Goal: Task Accomplishment & Management: Manage account settings

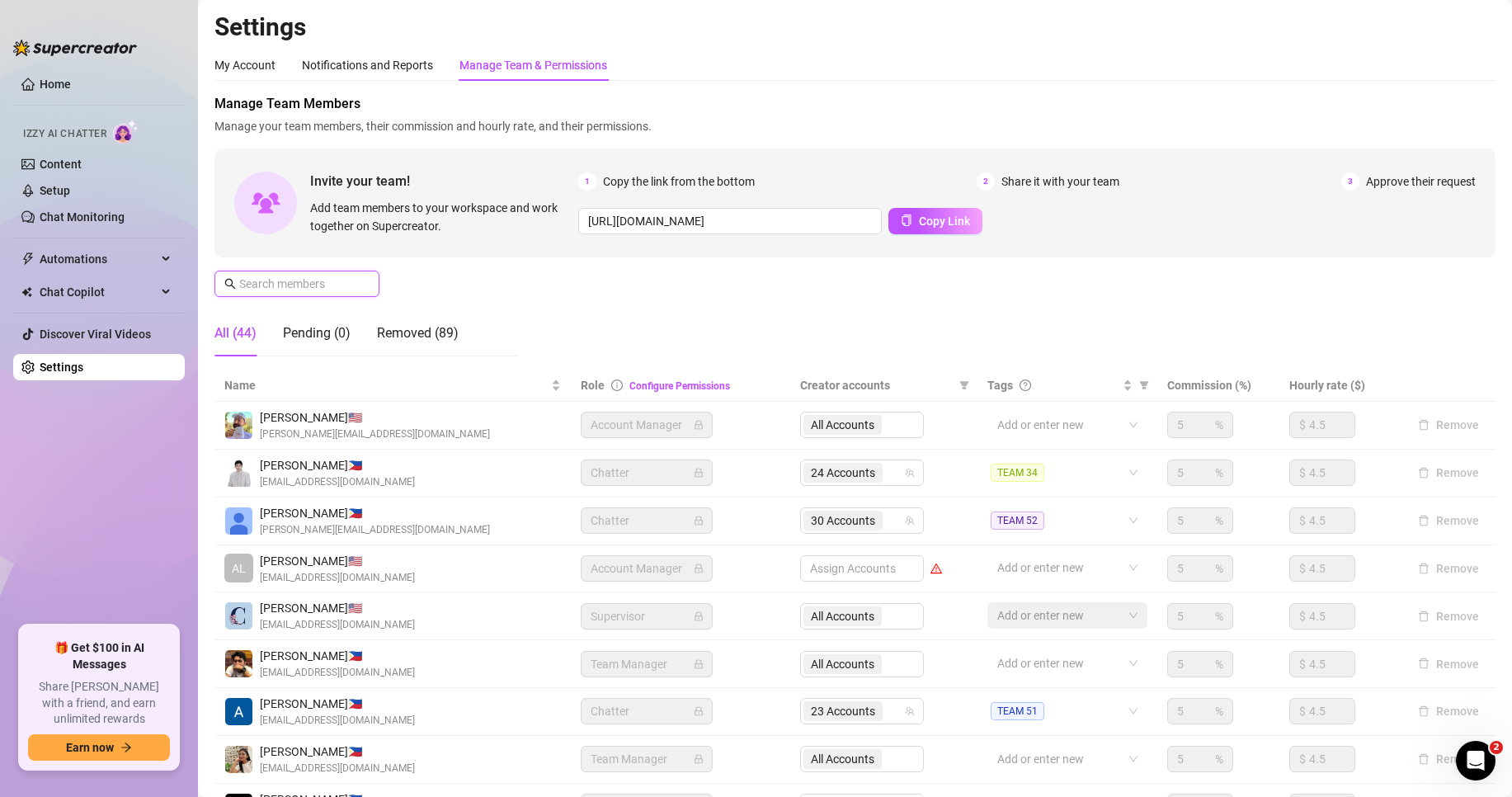
click at [313, 284] on input "text" at bounding box center [297, 284] width 117 height 18
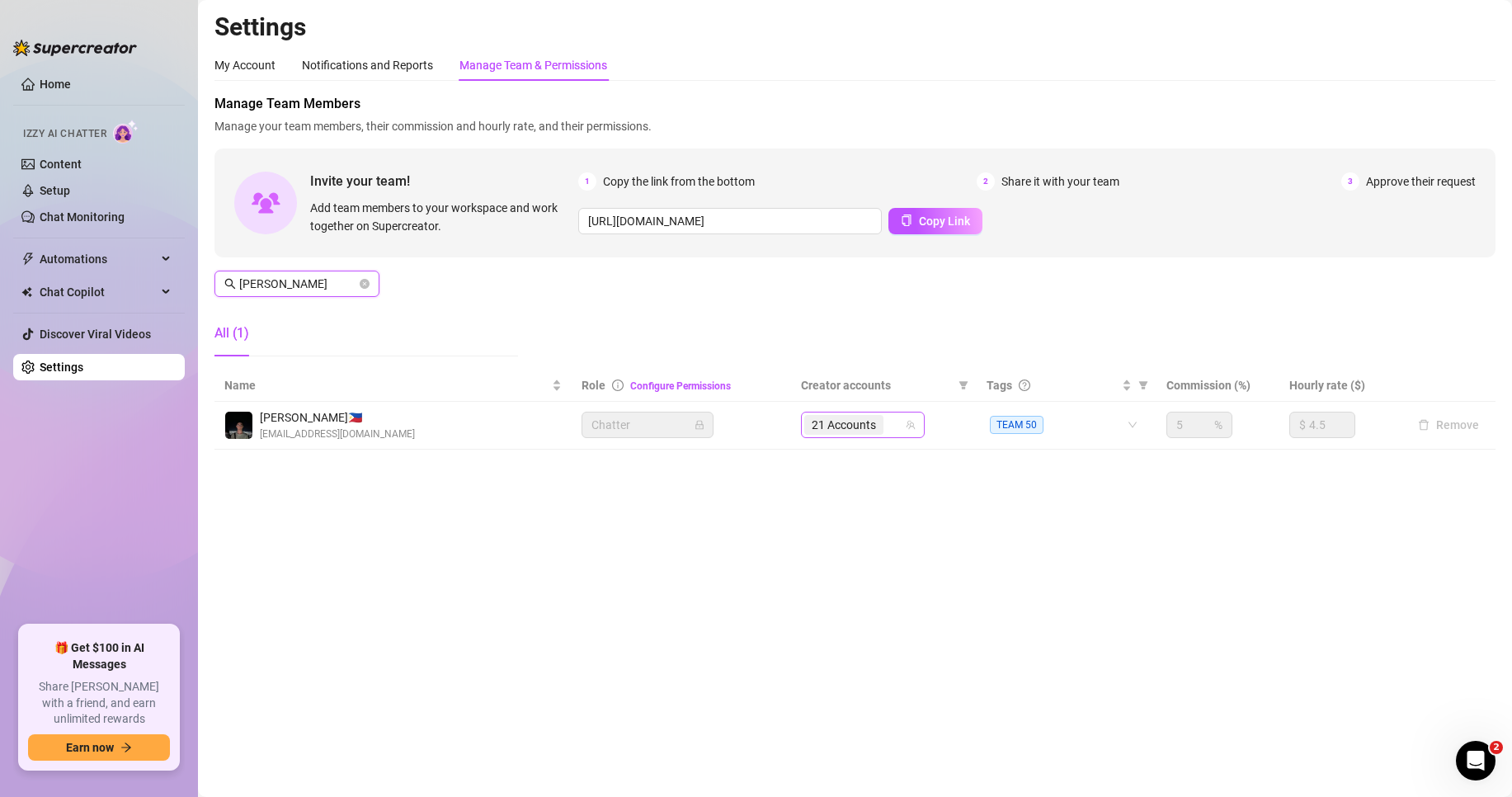
click at [861, 425] on span "21 Accounts" at bounding box center [844, 425] width 64 height 18
type input "[PERSON_NAME]"
type input "kamwil"
type input "wild"
click at [1117, 571] on main "Settings My Account Notifications and Reports Manage Team & Permissions Profile…" at bounding box center [854, 398] width 1313 height 797
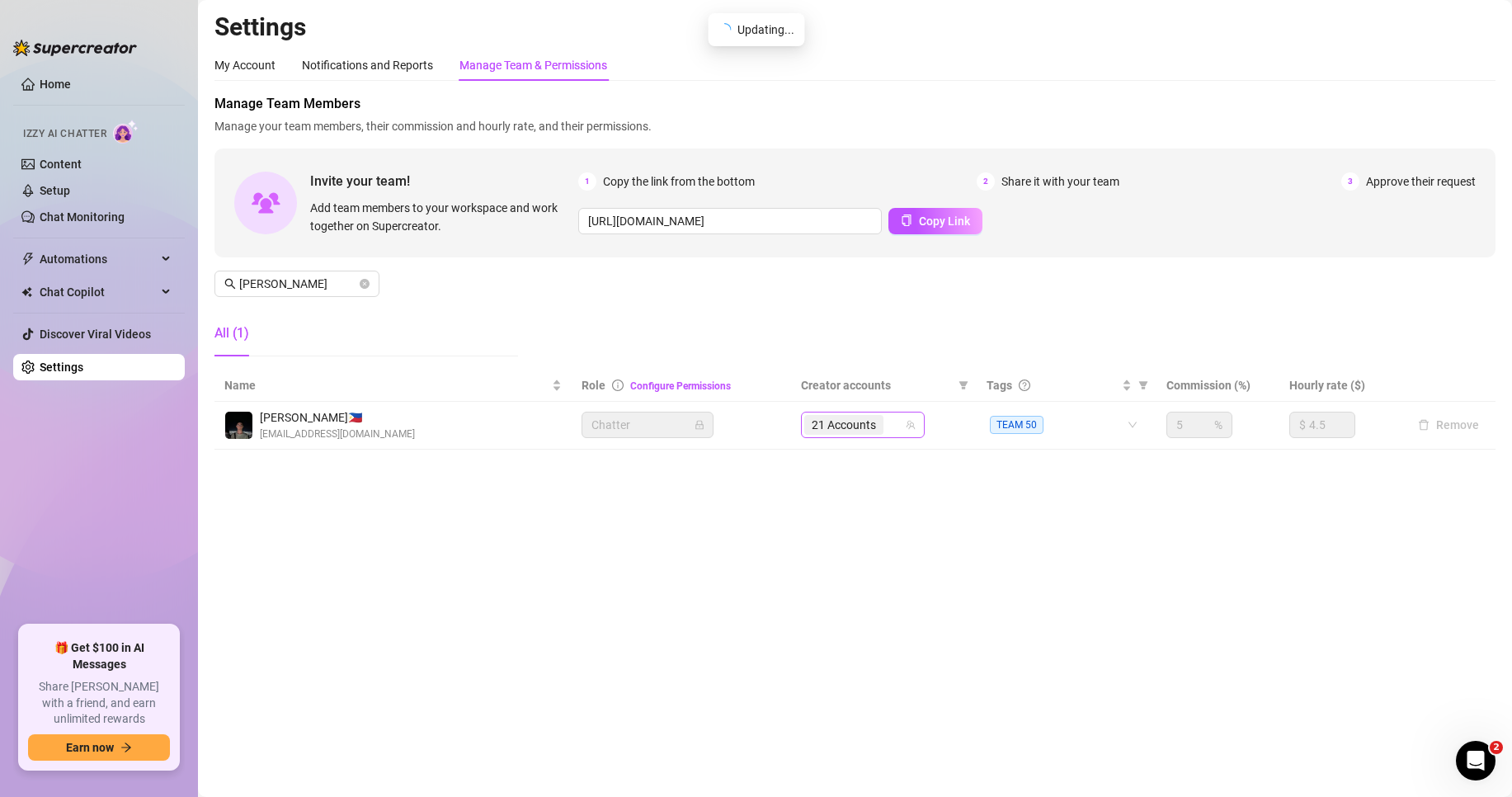
click at [888, 422] on input "search" at bounding box center [889, 425] width 4 height 20
click at [888, 425] on input "search" at bounding box center [889, 425] width 4 height 20
type input "wild"
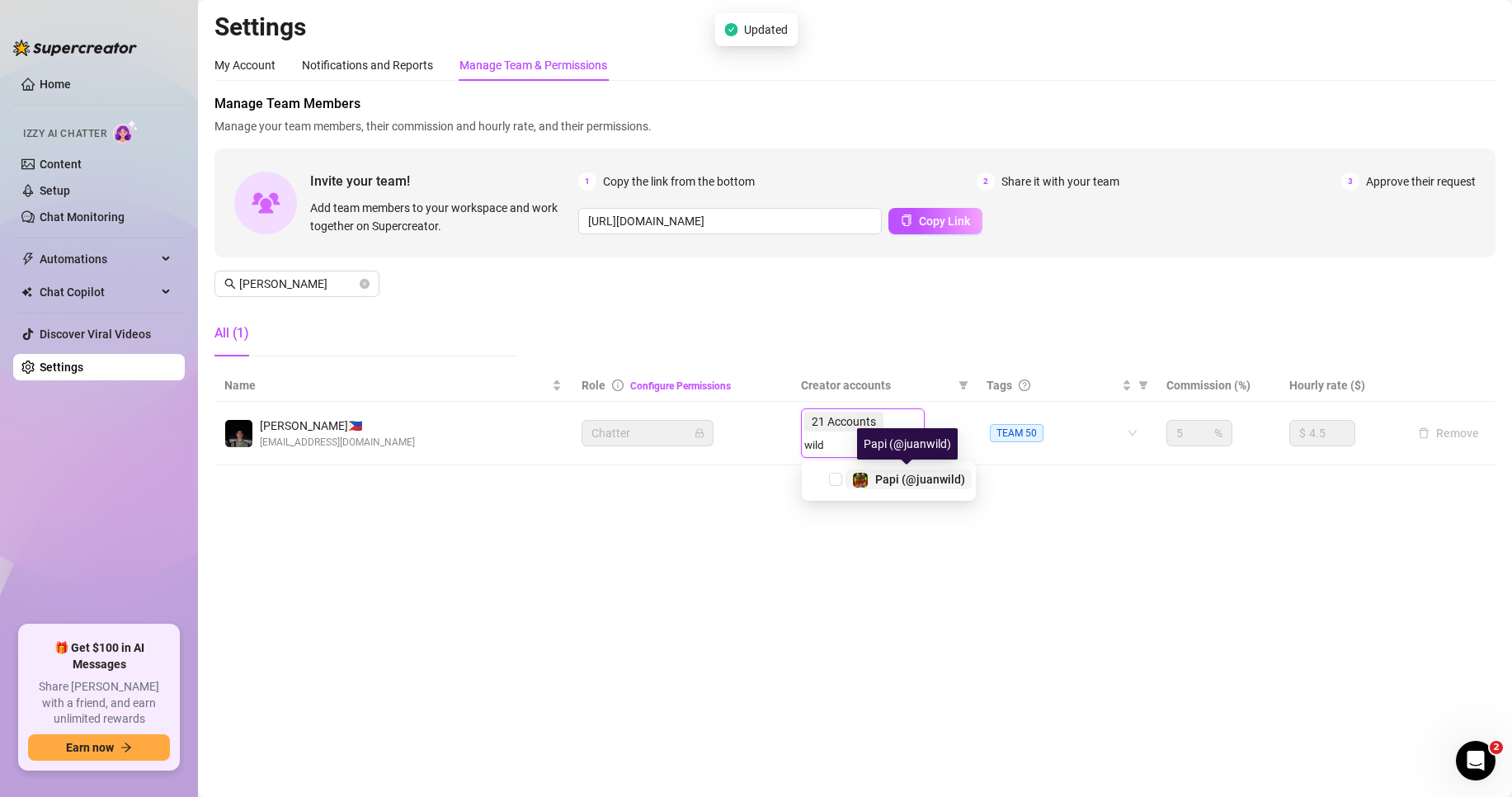
click at [915, 485] on div "Papi (@juanwild)" at bounding box center [920, 480] width 90 height 20
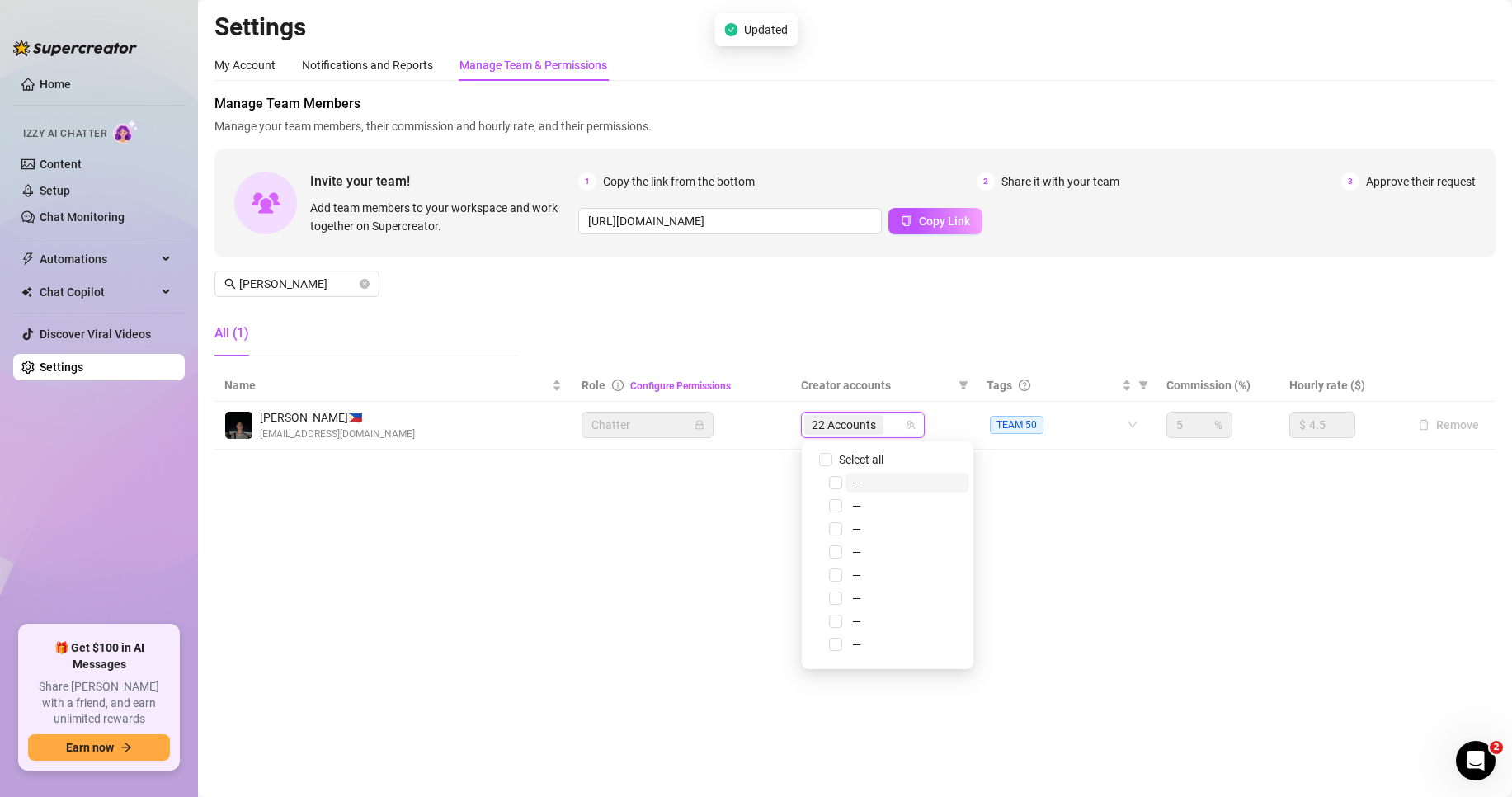
click at [892, 427] on div "22 Accounts" at bounding box center [854, 425] width 100 height 23
click at [890, 427] on input "search" at bounding box center [889, 425] width 4 height 20
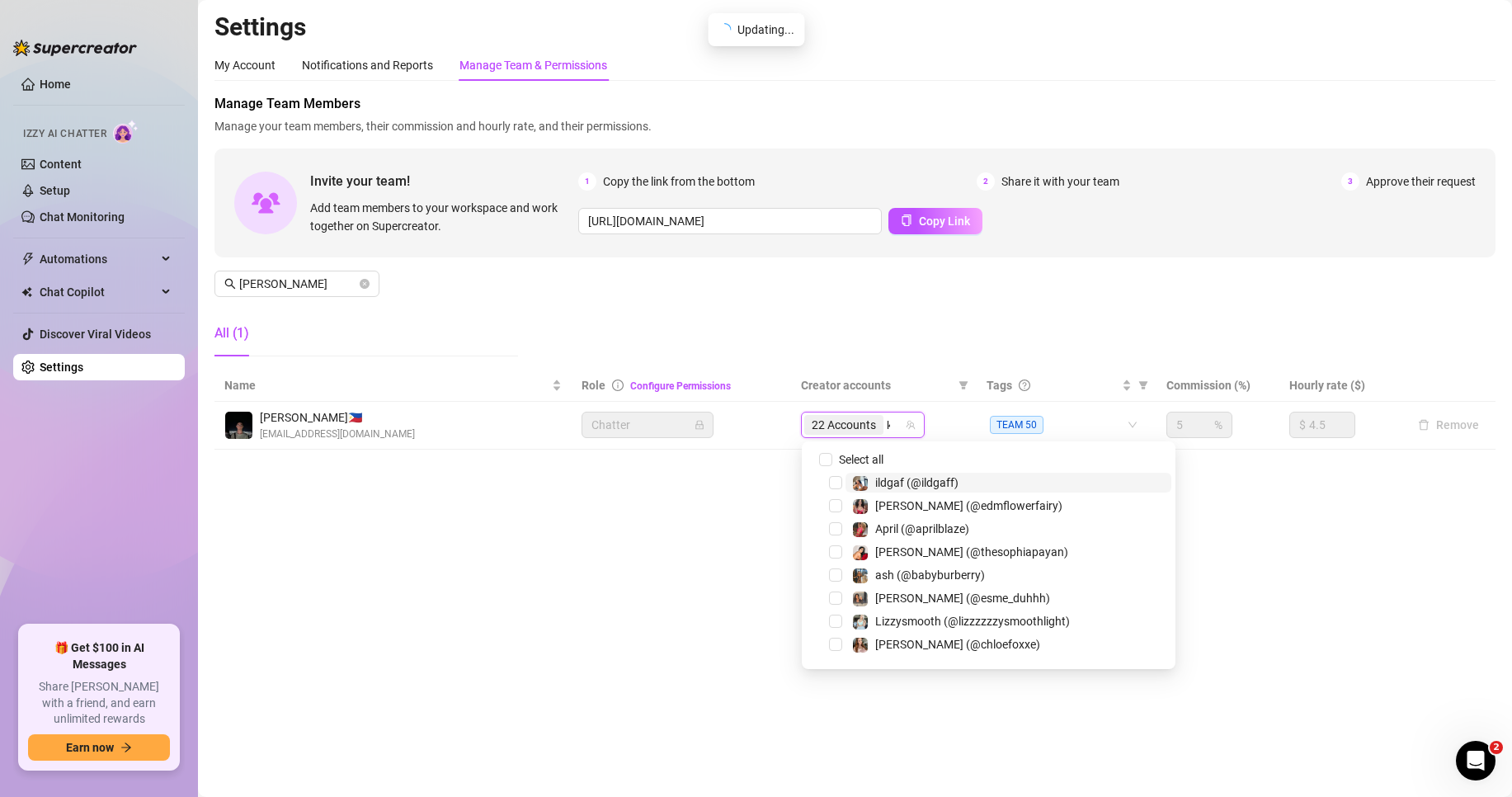
type input "kam"
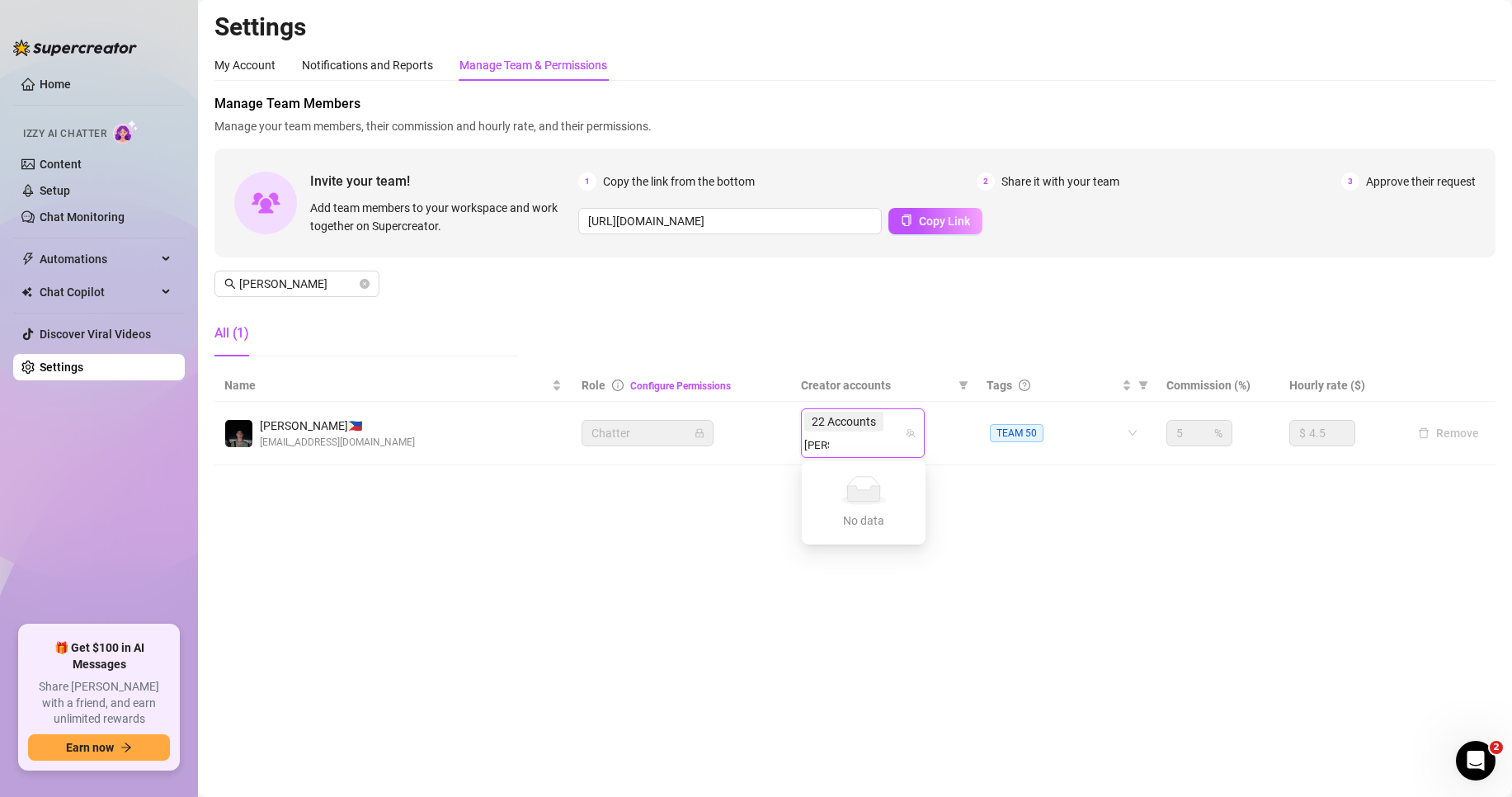
type input "[PERSON_NAME]"
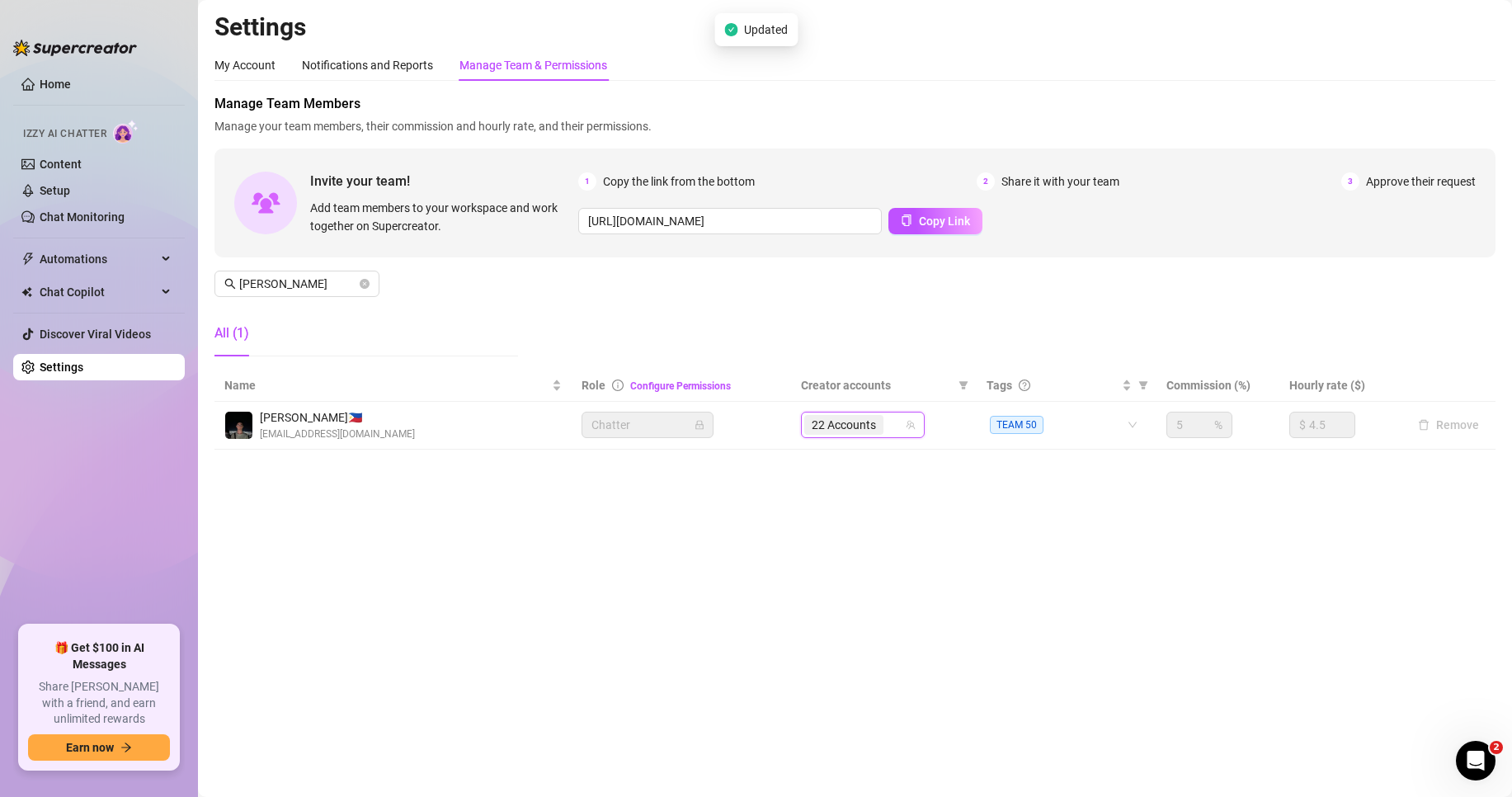
click at [883, 429] on span "22 Accounts" at bounding box center [844, 425] width 79 height 20
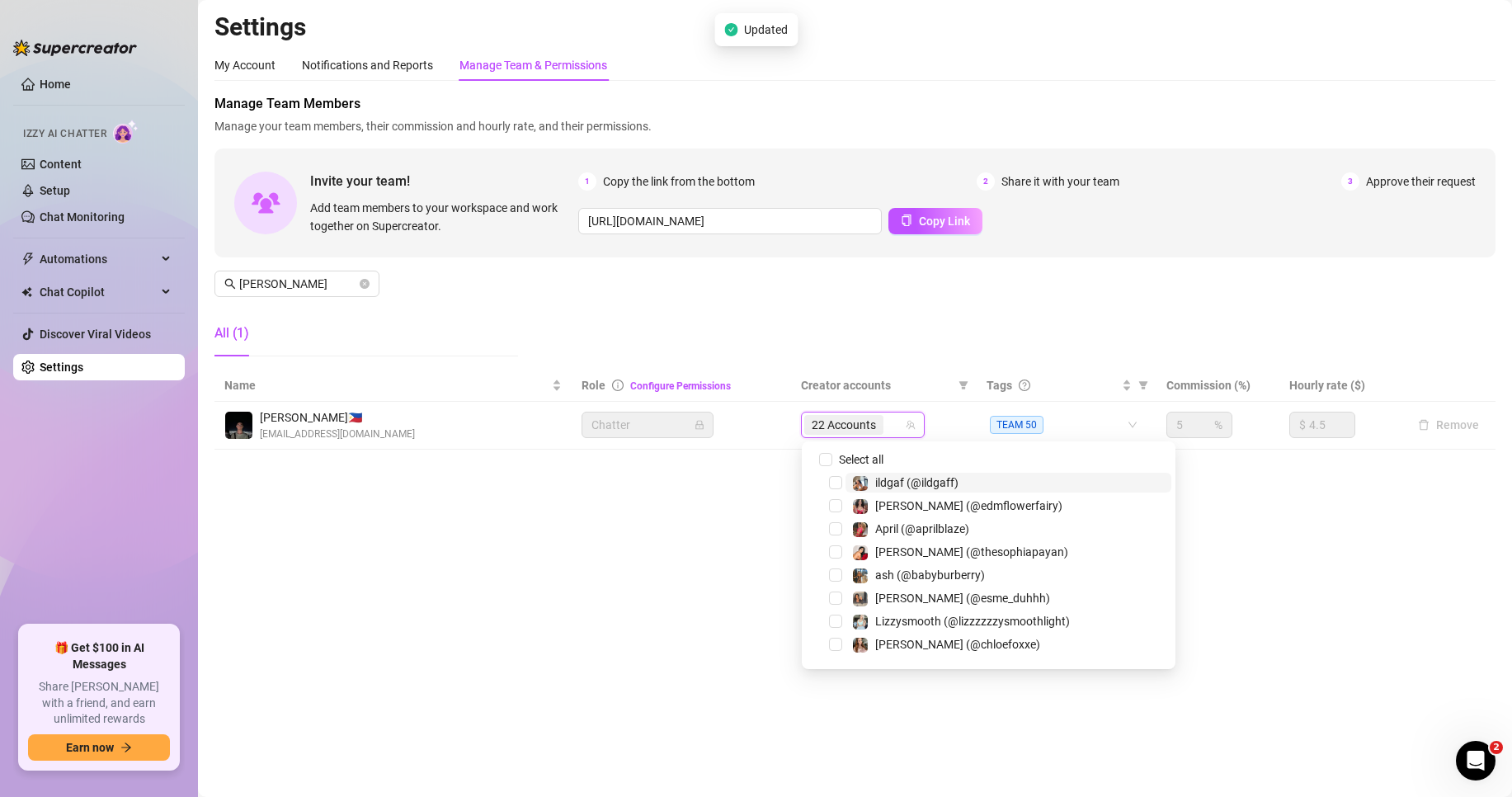
paste input "kamwild"
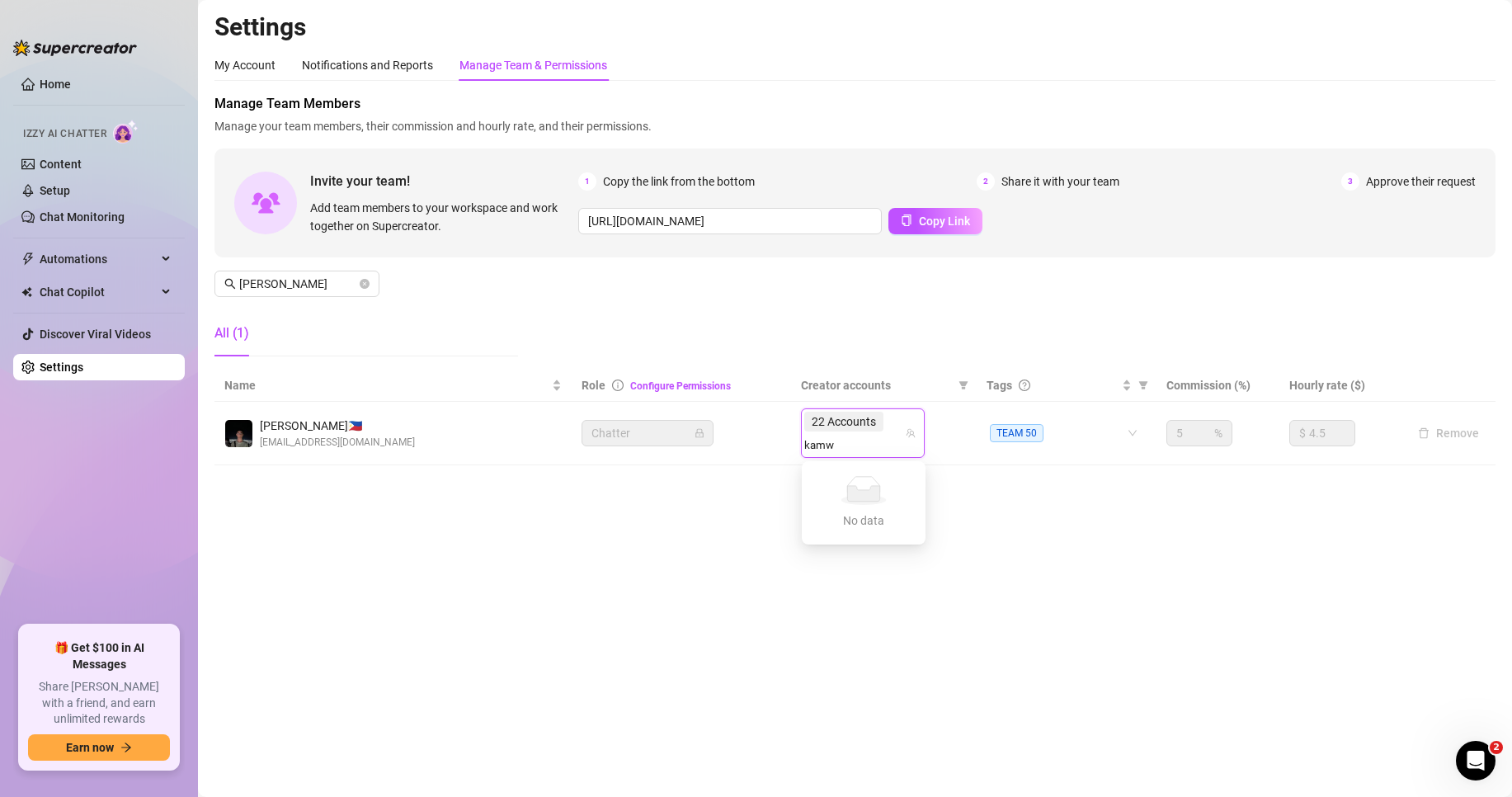
type input "kam"
click at [852, 474] on main "Settings My Account Notifications and Reports Manage Team & Permissions Profile…" at bounding box center [854, 398] width 1313 height 797
click at [890, 429] on input "search" at bounding box center [889, 425] width 4 height 20
type input "kam"
click at [829, 435] on input "search" at bounding box center [816, 445] width 25 height 20
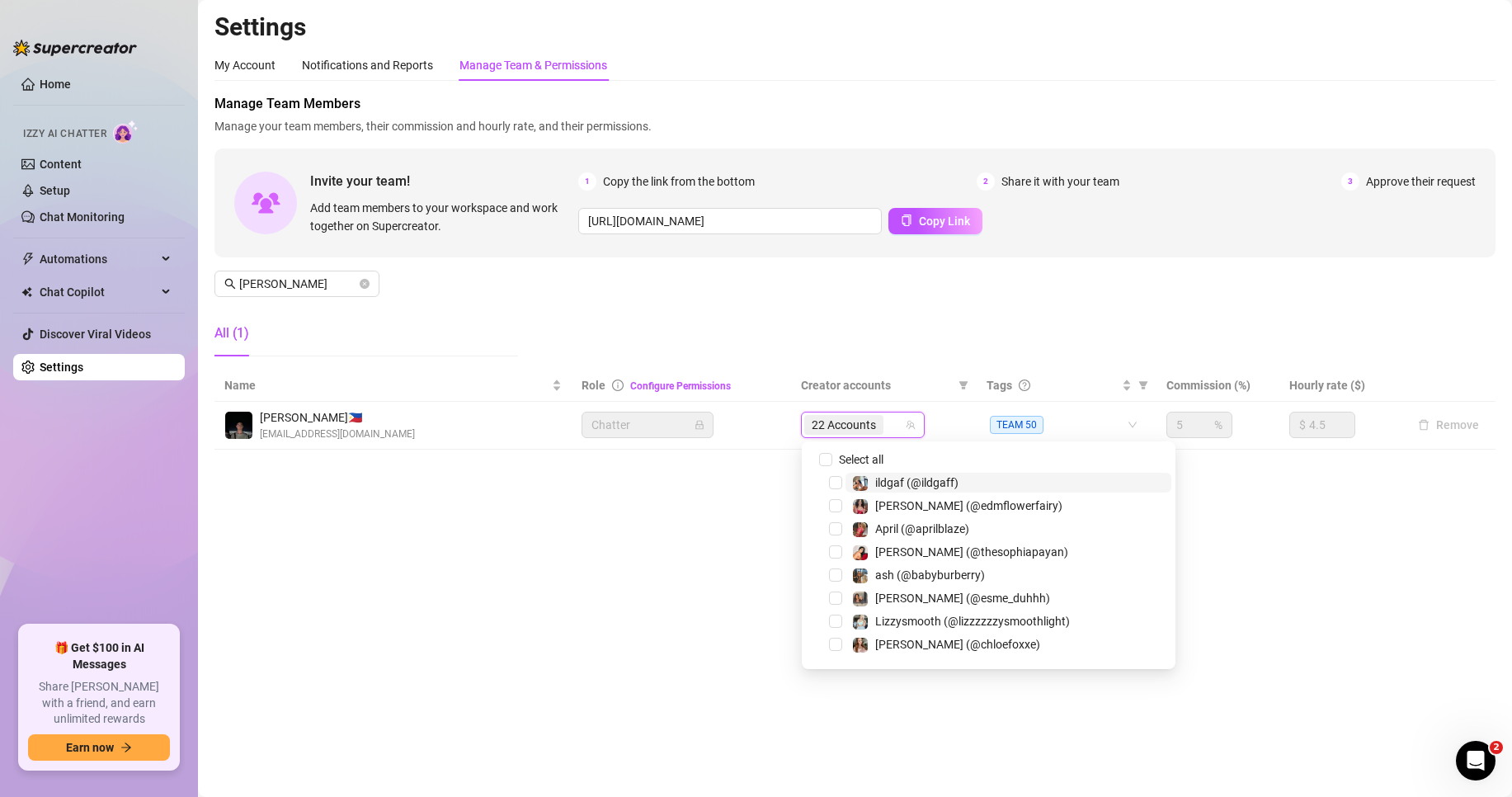
click at [889, 429] on input "search" at bounding box center [889, 425] width 4 height 20
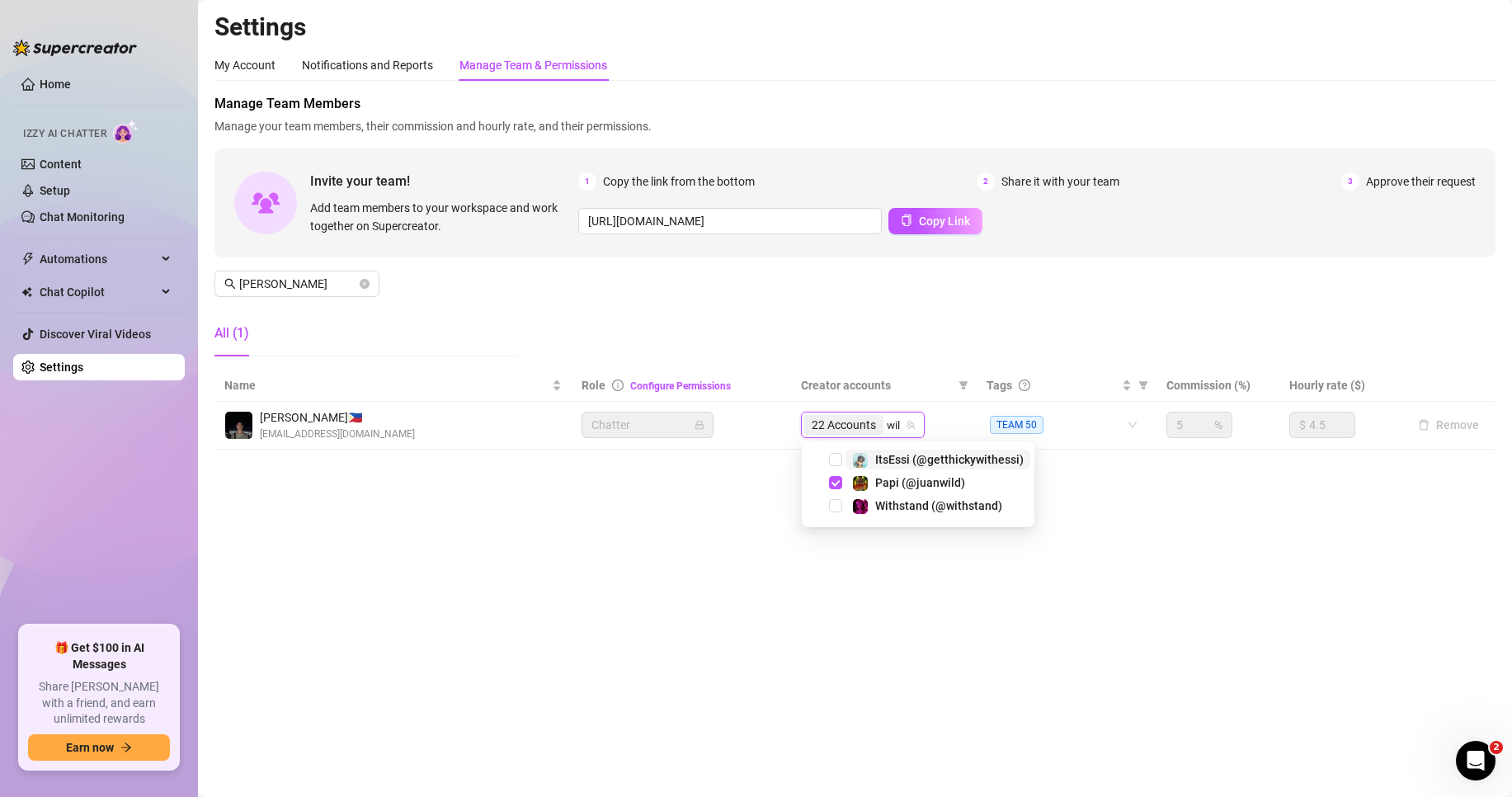
type input "wild"
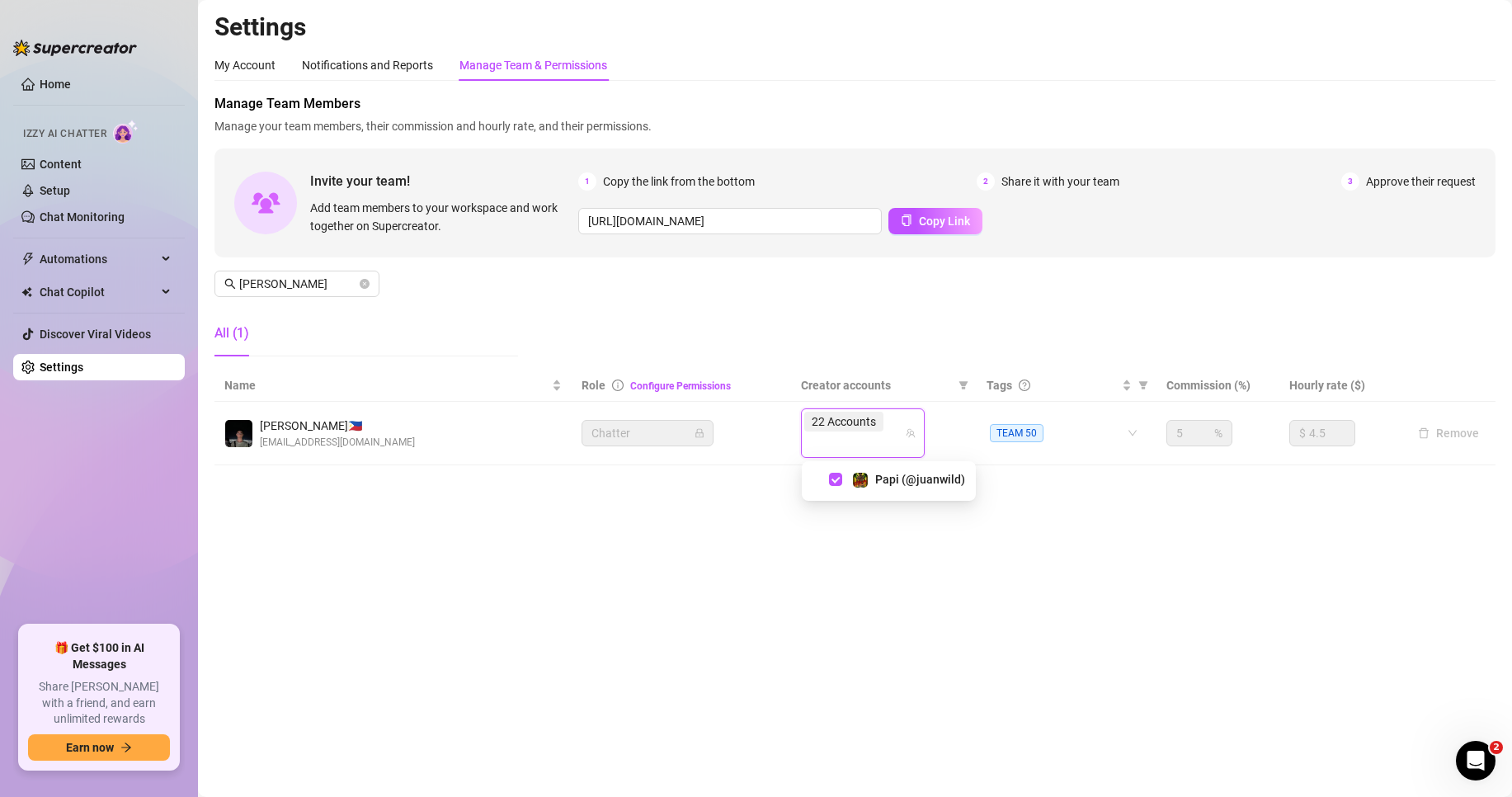
click at [999, 602] on main "Settings My Account Notifications and Reports Manage Team & Permissions Profile…" at bounding box center [854, 398] width 1313 height 797
